Goal: Task Accomplishment & Management: Manage account settings

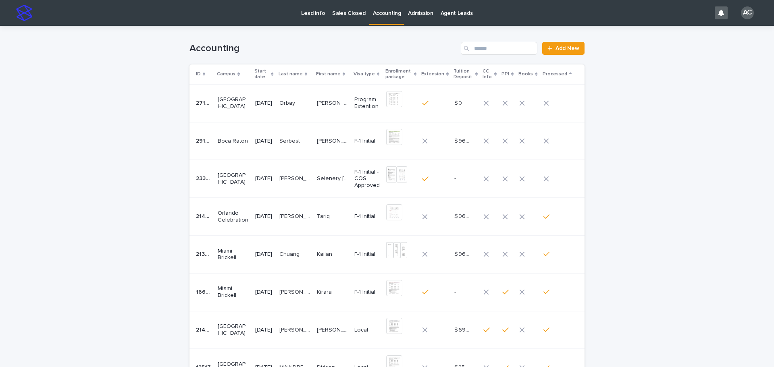
click at [291, 183] on div "[PERSON_NAME] [PERSON_NAME]" at bounding box center [294, 178] width 31 height 13
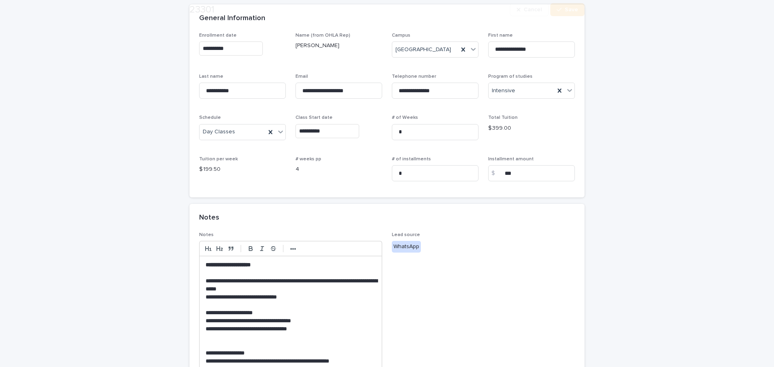
scroll to position [161, 0]
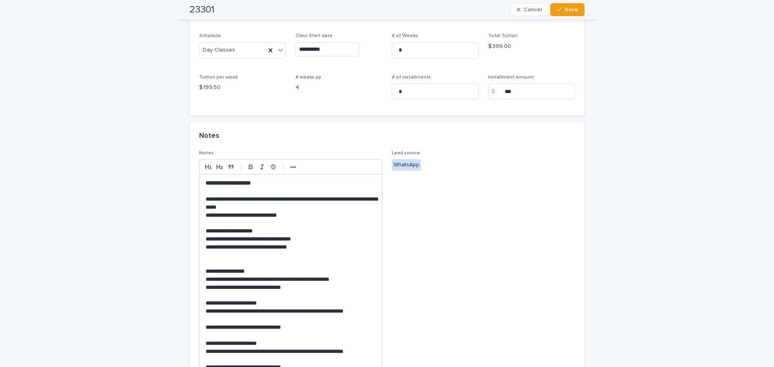
click at [398, 207] on span "Lead source WhatsApp" at bounding box center [483, 266] width 183 height 233
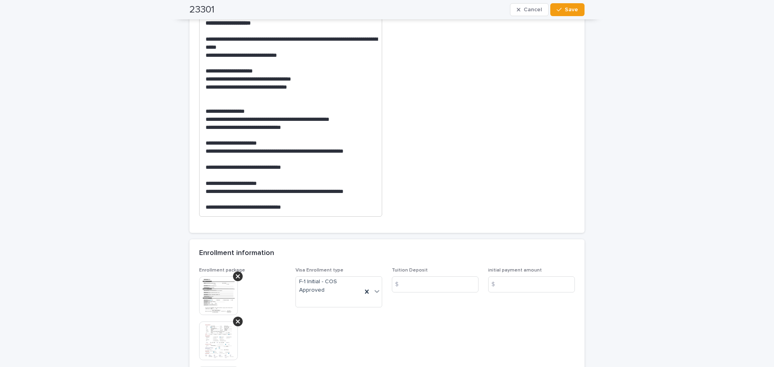
scroll to position [399, 0]
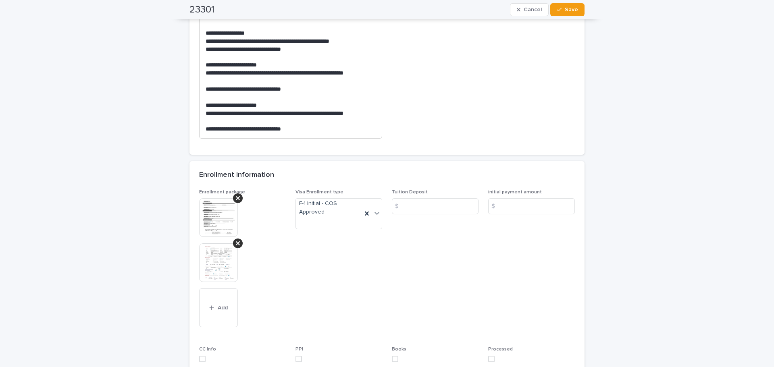
click at [212, 265] on img at bounding box center [218, 262] width 39 height 39
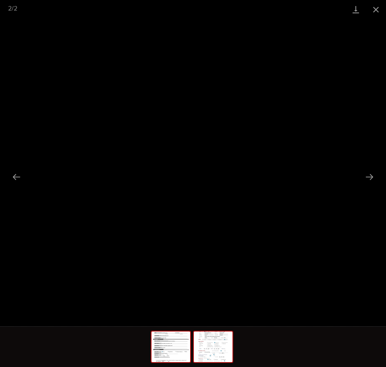
click at [173, 351] on img at bounding box center [171, 346] width 39 height 31
click at [205, 335] on img at bounding box center [213, 346] width 39 height 31
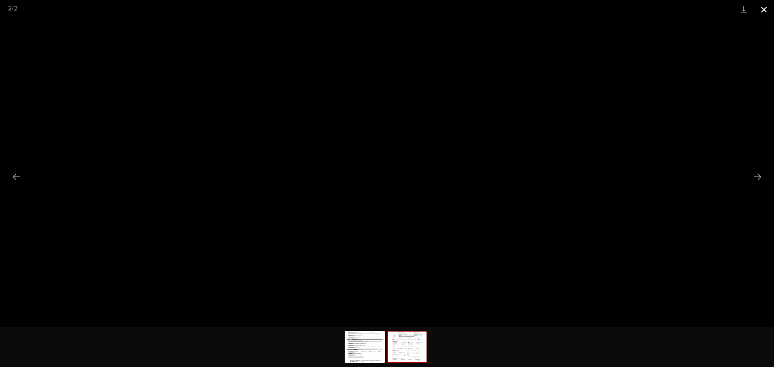
click at [765, 8] on button "Close gallery" at bounding box center [764, 9] width 20 height 19
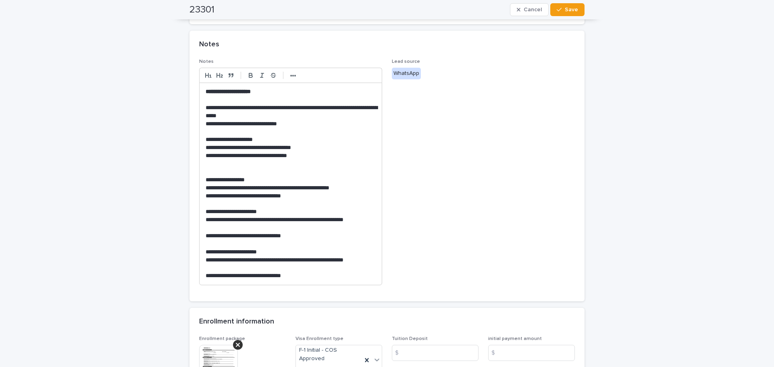
scroll to position [403, 0]
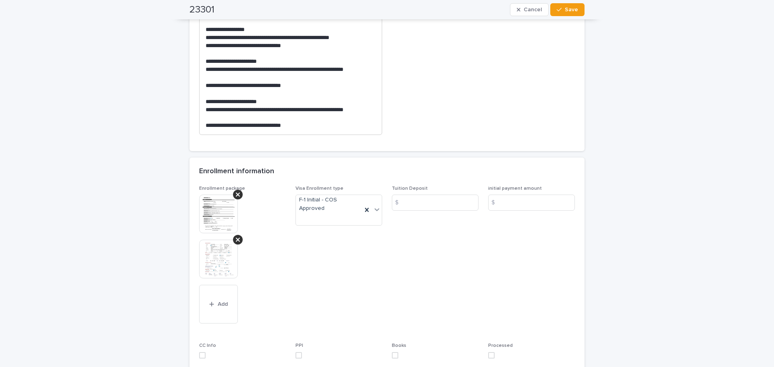
click at [488, 357] on span at bounding box center [491, 355] width 6 height 6
click at [237, 198] on div at bounding box center [238, 195] width 10 height 10
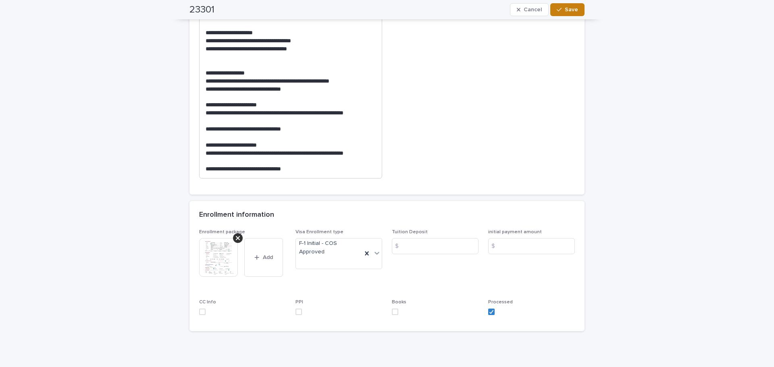
click at [572, 12] on span "Save" at bounding box center [571, 10] width 13 height 6
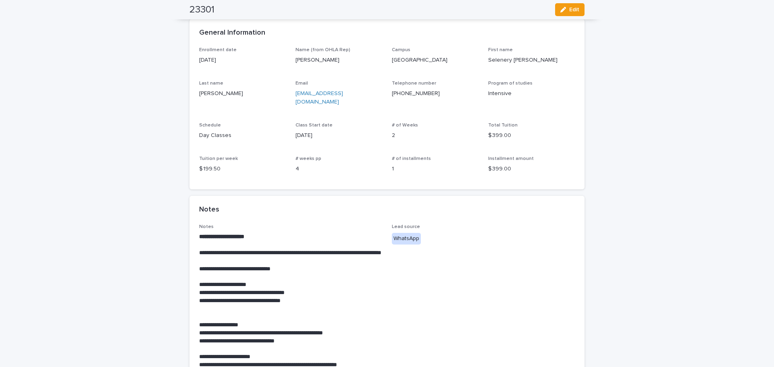
scroll to position [0, 0]
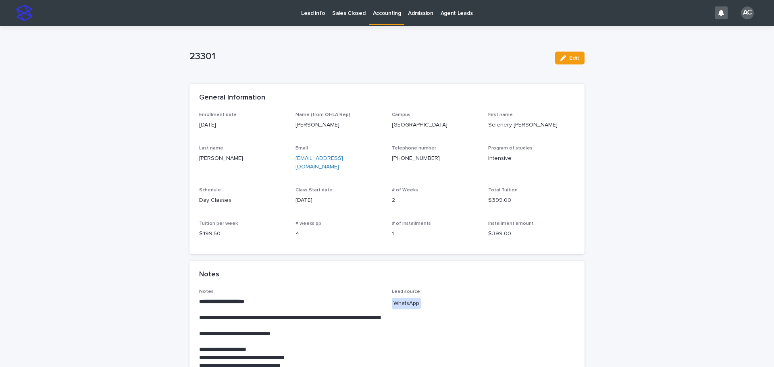
click at [384, 8] on p "Accounting" at bounding box center [387, 8] width 28 height 17
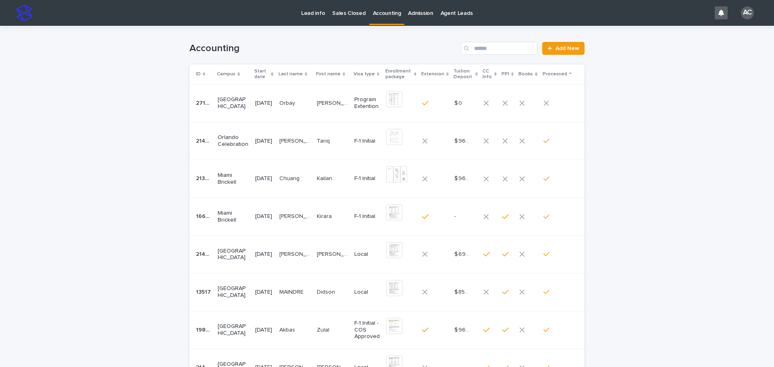
click at [341, 102] on p "[PERSON_NAME]" at bounding box center [333, 102] width 33 height 8
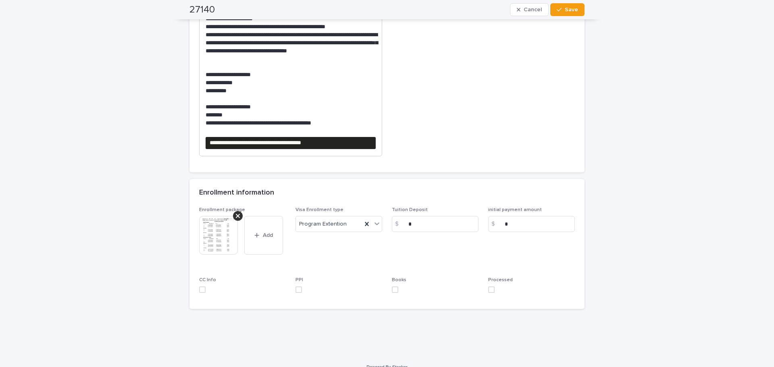
scroll to position [337, 0]
